Goal: Transaction & Acquisition: Purchase product/service

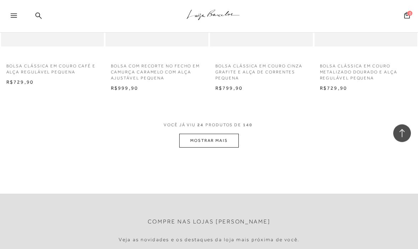
scroll to position [1189, 0]
click at [235, 132] on button "MOSTRAR MAIS" at bounding box center [208, 139] width 59 height 14
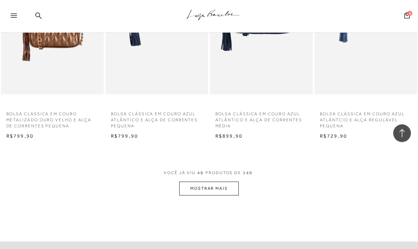
scroll to position [2387, 0]
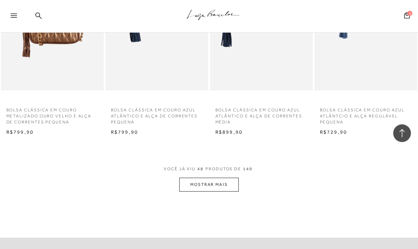
click at [226, 178] on button "MOSTRAR MAIS" at bounding box center [208, 185] width 59 height 14
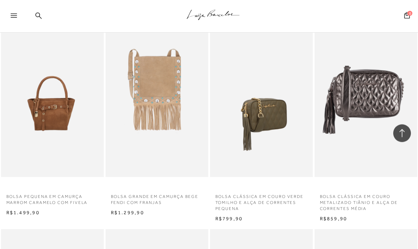
scroll to position [3121, 0]
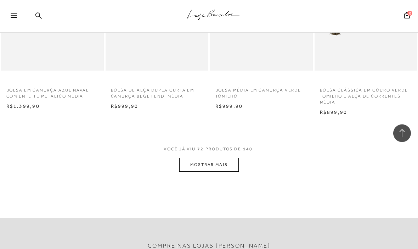
click at [220, 158] on button "MOSTRAR MAIS" at bounding box center [208, 165] width 59 height 14
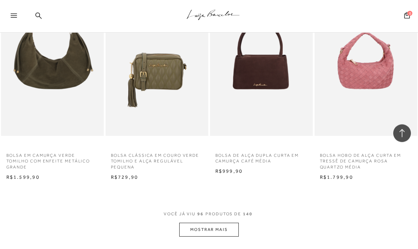
scroll to position [4804, 0]
click at [216, 222] on button "MOSTRAR MAIS" at bounding box center [208, 229] width 59 height 14
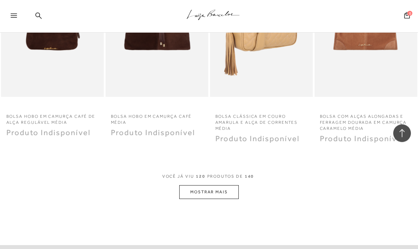
scroll to position [6082, 0]
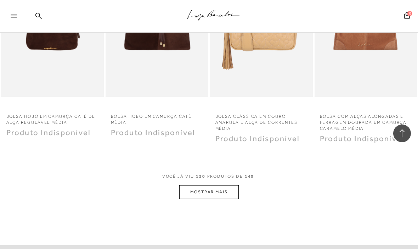
click at [209, 185] on button "MOSTRAR MAIS" at bounding box center [208, 192] width 59 height 14
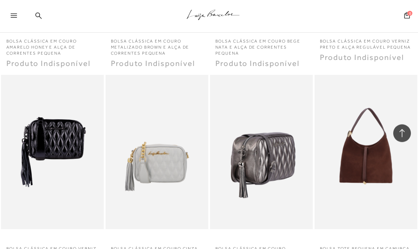
scroll to position [5742, 0]
click at [247, 192] on img at bounding box center [262, 152] width 102 height 154
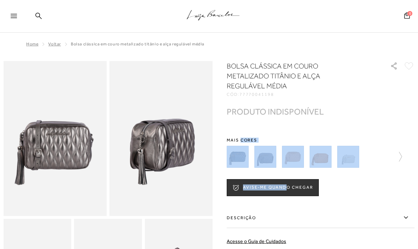
click at [354, 194] on div "AVISE-ME QUANDO CHEGAR" at bounding box center [321, 187] width 188 height 17
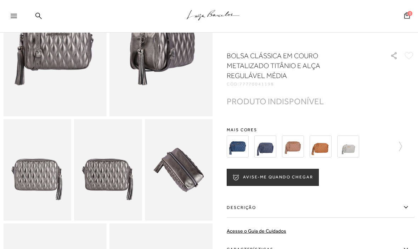
click at [258, 150] on img at bounding box center [265, 146] width 22 height 22
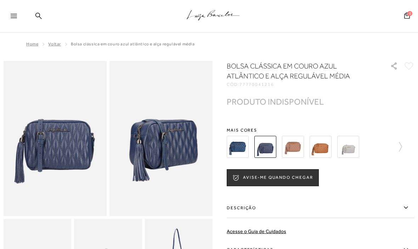
click at [246, 151] on img at bounding box center [238, 147] width 22 height 22
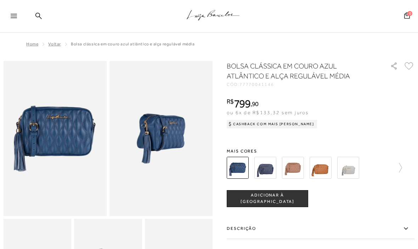
click at [15, 15] on icon at bounding box center [14, 16] width 6 height 4
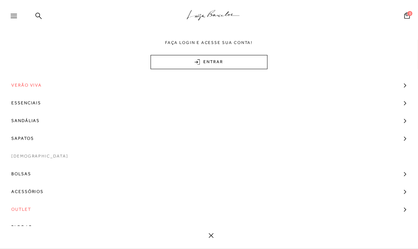
click at [29, 157] on span "[DEMOGRAPHIC_DATA]" at bounding box center [39, 156] width 57 height 18
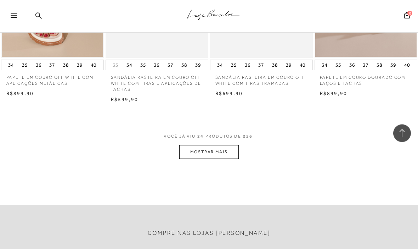
scroll to position [1183, 0]
click at [203, 147] on button "MOSTRAR MAIS" at bounding box center [208, 151] width 59 height 14
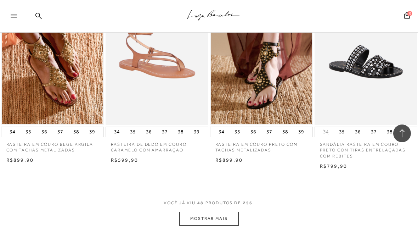
scroll to position [2342, 0]
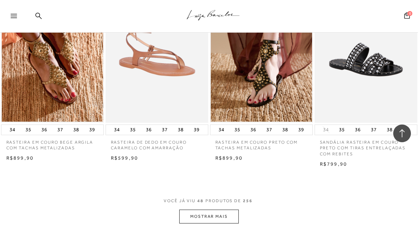
click at [217, 209] on button "MOSTRAR MAIS" at bounding box center [208, 216] width 59 height 14
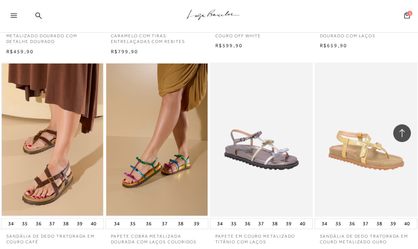
scroll to position [2861, 0]
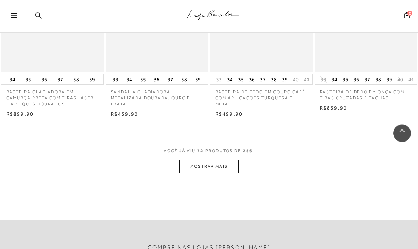
click at [225, 160] on button "MOSTRAR MAIS" at bounding box center [208, 167] width 59 height 14
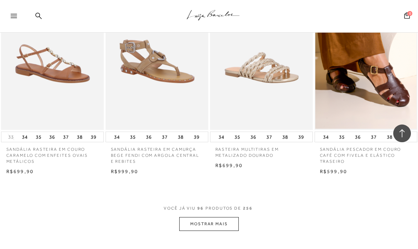
scroll to position [4776, 0]
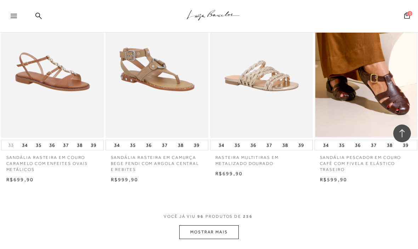
click at [219, 225] on button "MOSTRAR MAIS" at bounding box center [208, 232] width 59 height 14
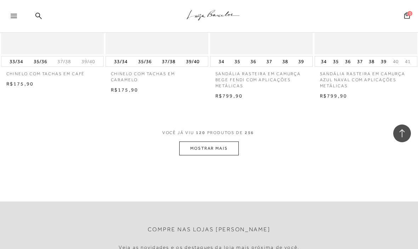
scroll to position [6093, 0]
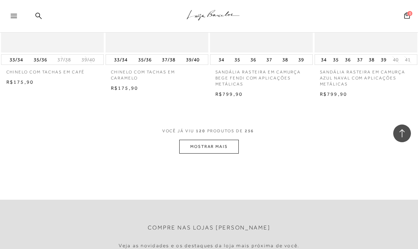
click at [219, 140] on button "MOSTRAR MAIS" at bounding box center [208, 147] width 59 height 14
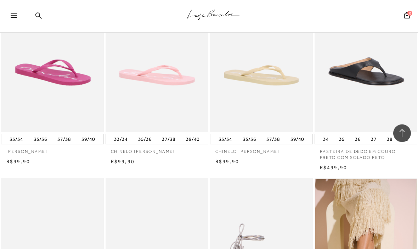
scroll to position [6425, 0]
click at [14, 18] on div at bounding box center [17, 18] width 13 height 11
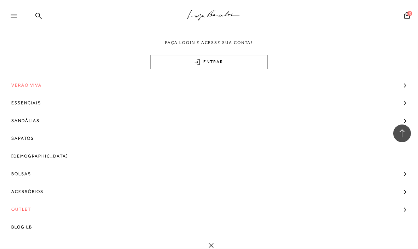
click at [24, 207] on span "Outlet" at bounding box center [21, 209] width 20 height 18
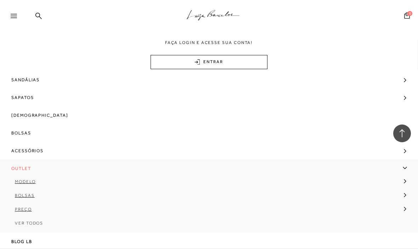
scroll to position [42, 0]
click at [27, 195] on span "Bolsas" at bounding box center [25, 195] width 20 height 5
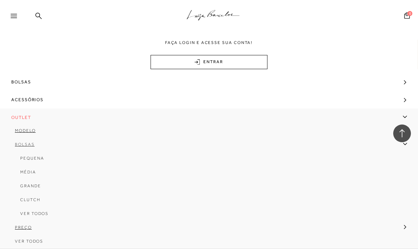
scroll to position [91, 0]
click at [29, 172] on span "Média" at bounding box center [28, 172] width 16 height 5
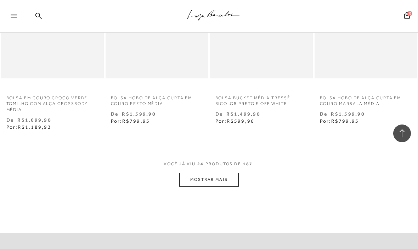
scroll to position [1234, 0]
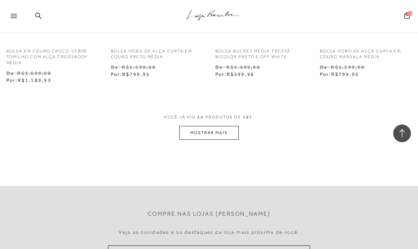
click at [218, 132] on button "MOSTRAR MAIS" at bounding box center [208, 133] width 59 height 14
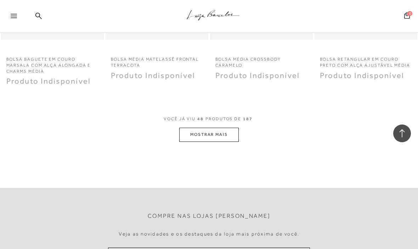
scroll to position [2500, 0]
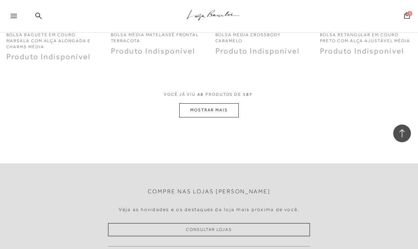
click at [223, 103] on button "MOSTRAR MAIS" at bounding box center [208, 110] width 59 height 14
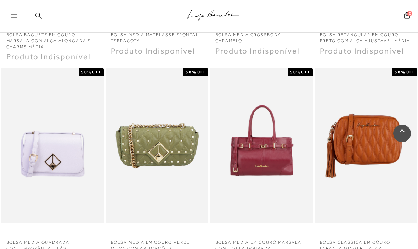
click at [14, 16] on icon at bounding box center [14, 16] width 6 height 4
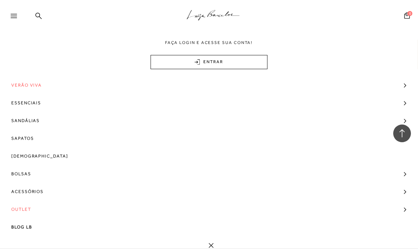
click at [33, 212] on link "Outlet" at bounding box center [209, 209] width 418 height 18
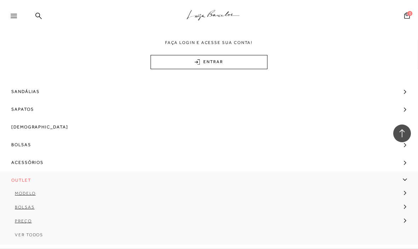
scroll to position [30, 0]
click at [25, 193] on span "Modelo" at bounding box center [25, 191] width 21 height 5
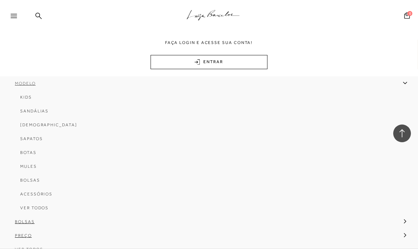
scroll to position [140, 0]
click at [37, 123] on span "[DEMOGRAPHIC_DATA]" at bounding box center [48, 123] width 57 height 5
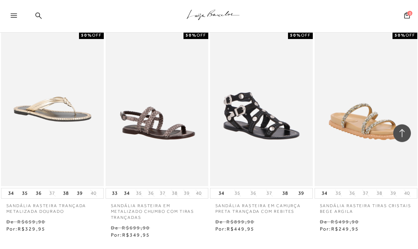
scroll to position [1080, 0]
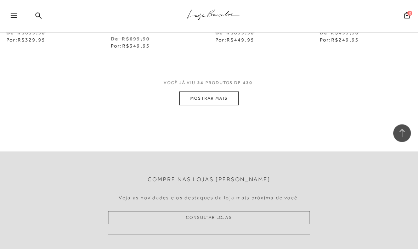
click at [221, 92] on button "MOSTRAR MAIS" at bounding box center [208, 99] width 59 height 14
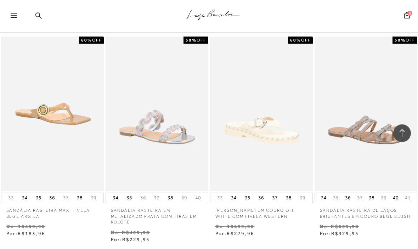
scroll to position [2351, 0]
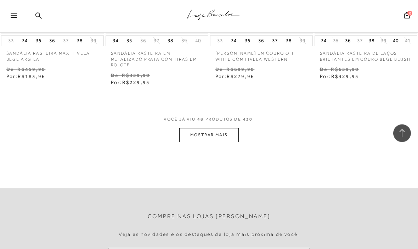
click at [223, 128] on button "MOSTRAR MAIS" at bounding box center [208, 135] width 59 height 14
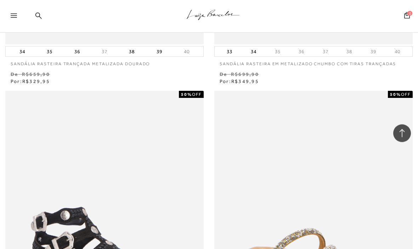
scroll to position [0, 0]
